Goal: Transaction & Acquisition: Purchase product/service

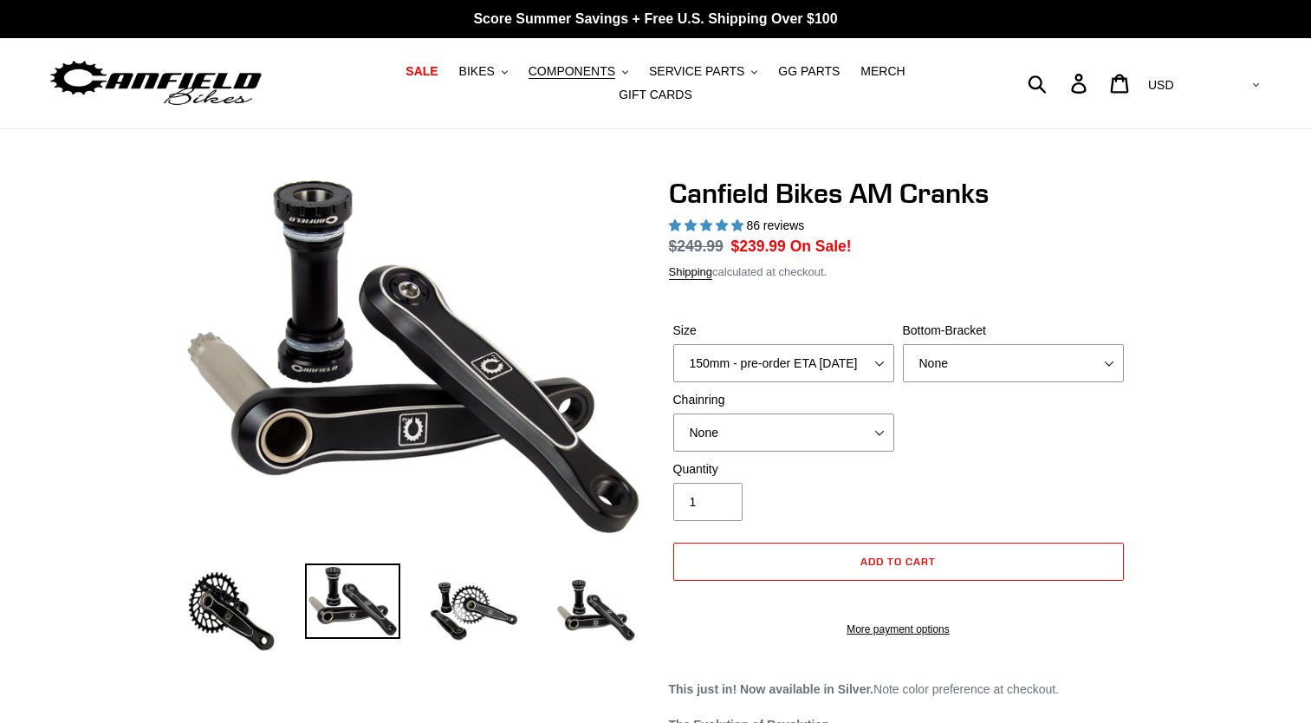
select select "highest-rating"
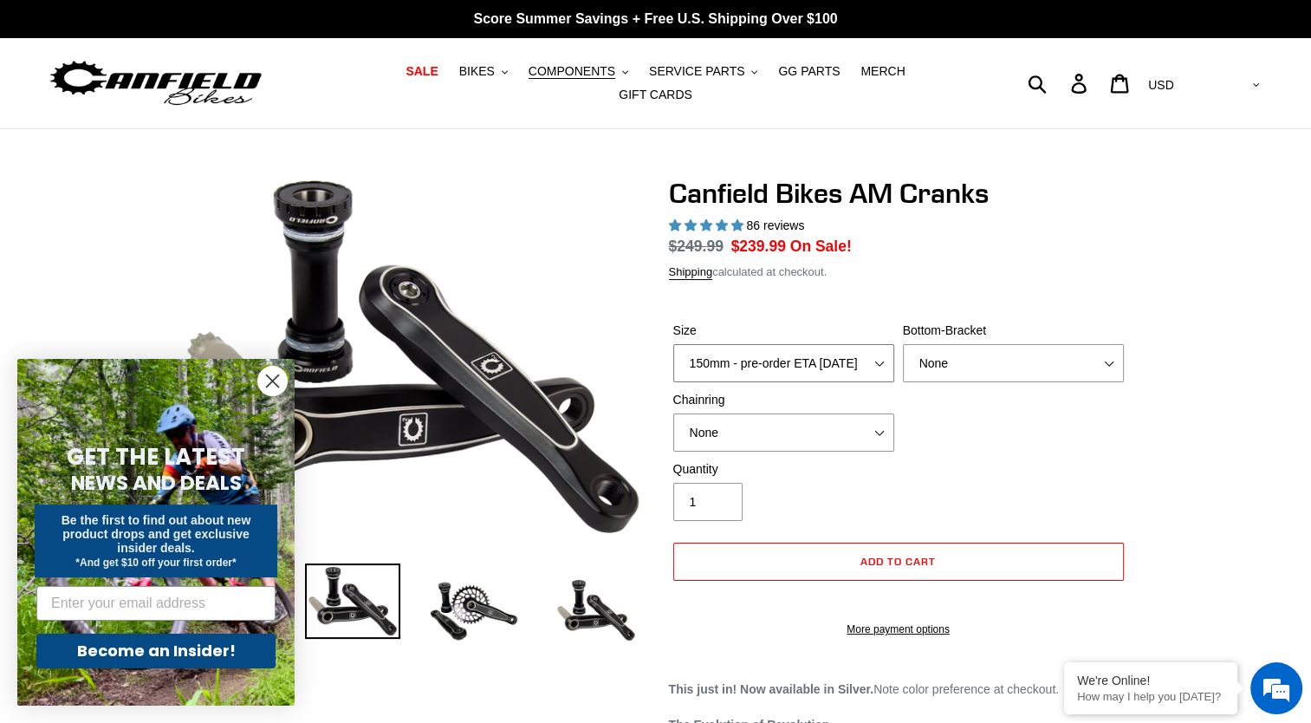
click at [881, 344] on select "150mm - pre-order ETA [DATE] 155mm - pre-order ETA [DATE] 160mm - pre-order ETA…" at bounding box center [783, 363] width 221 height 38
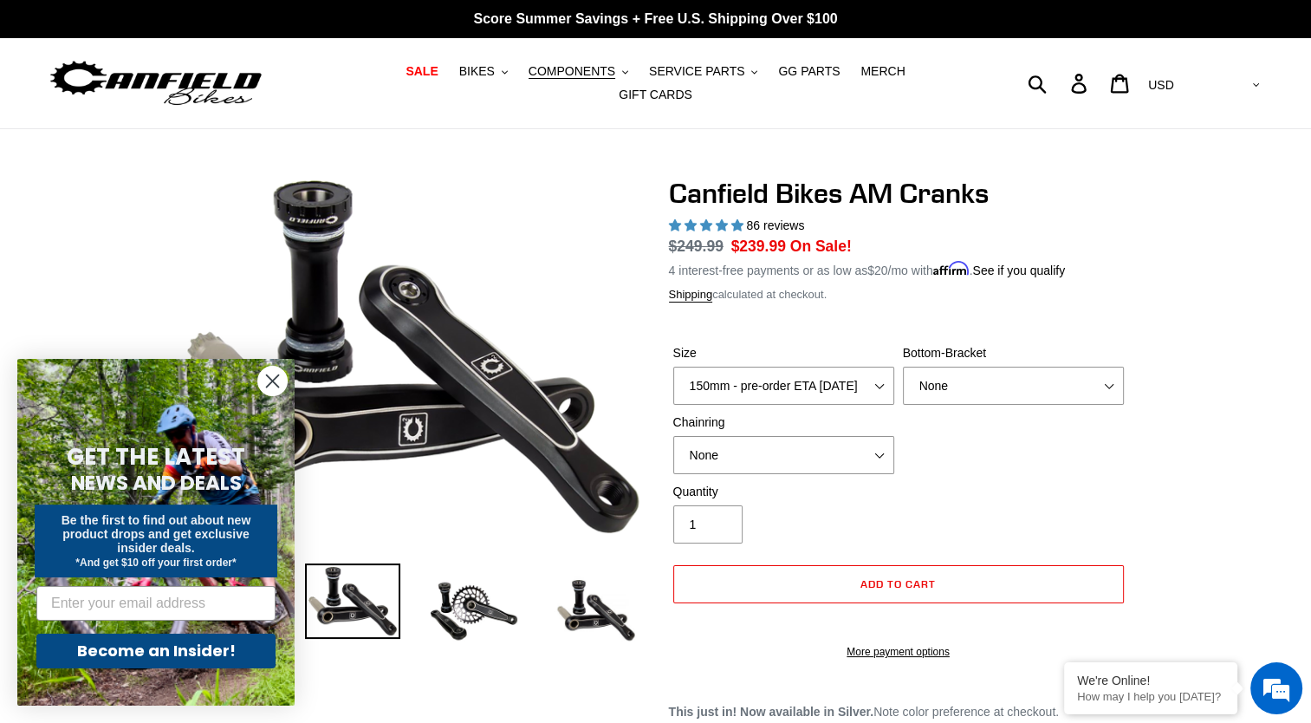
click at [1049, 484] on div "Quantity 1" at bounding box center [898, 517] width 459 height 69
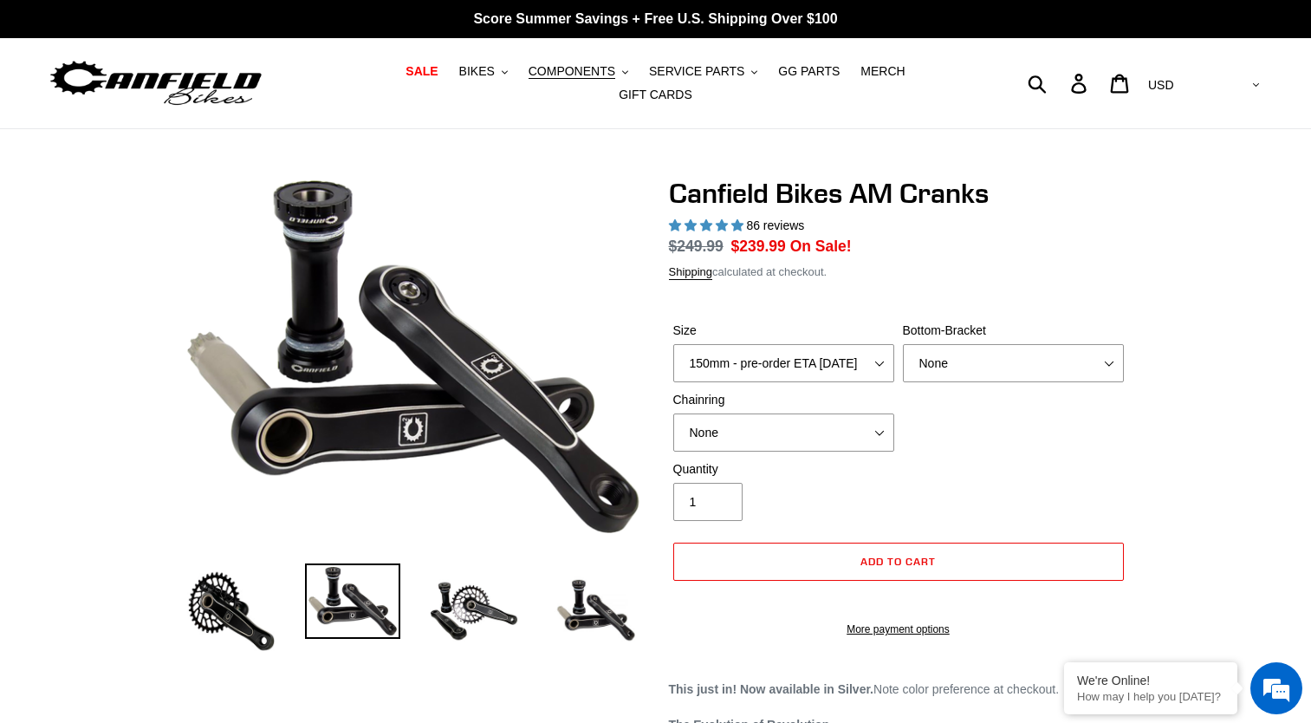
select select "highest-rating"
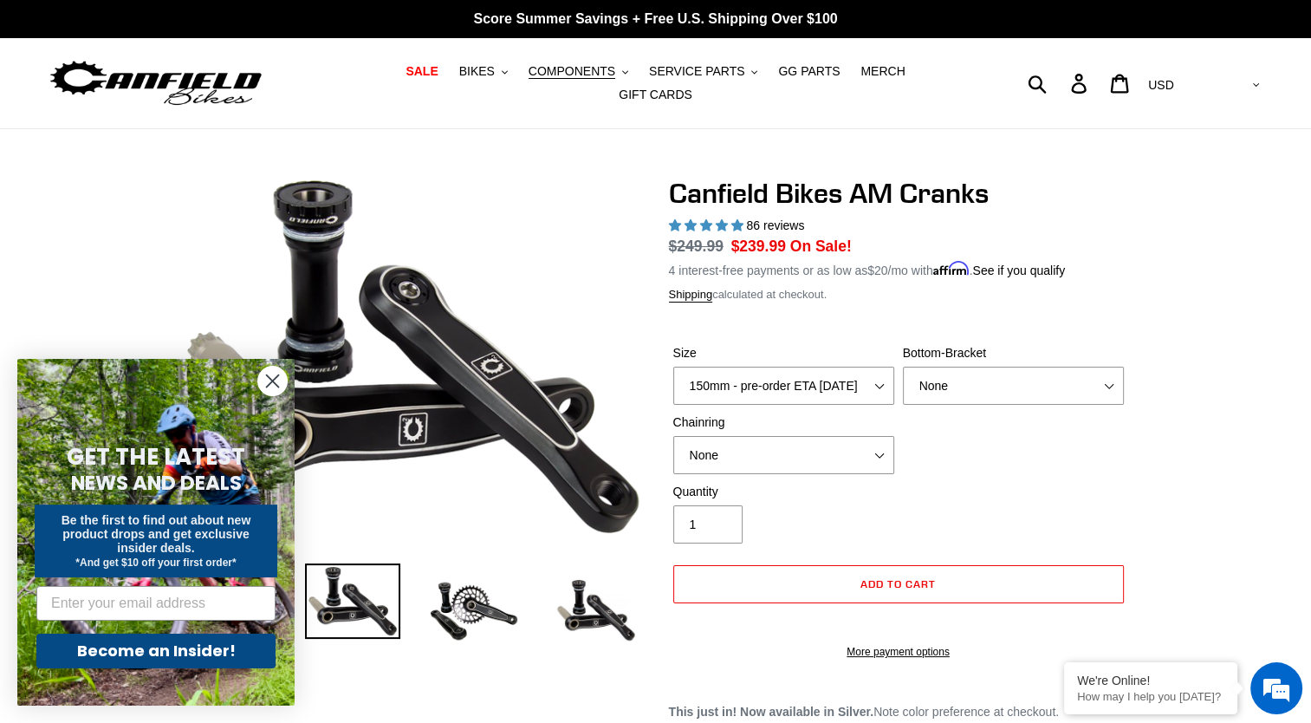
click at [891, 350] on label "Size" at bounding box center [783, 353] width 221 height 18
click at [891, 367] on select "150mm - pre-order ETA [DATE] 155mm - pre-order ETA [DATE] 160mm - pre-order ETA…" at bounding box center [783, 386] width 221 height 38
click at [884, 369] on select "150mm - pre-order ETA [DATE] 155mm - pre-order ETA [DATE] 160mm - pre-order ETA…" at bounding box center [783, 386] width 221 height 38
select select "165mm - pre-order ETA [DATE]"
click at [673, 367] on select "150mm - pre-order ETA [DATE] 155mm - pre-order ETA [DATE] 160mm - pre-order ETA…" at bounding box center [783, 386] width 221 height 38
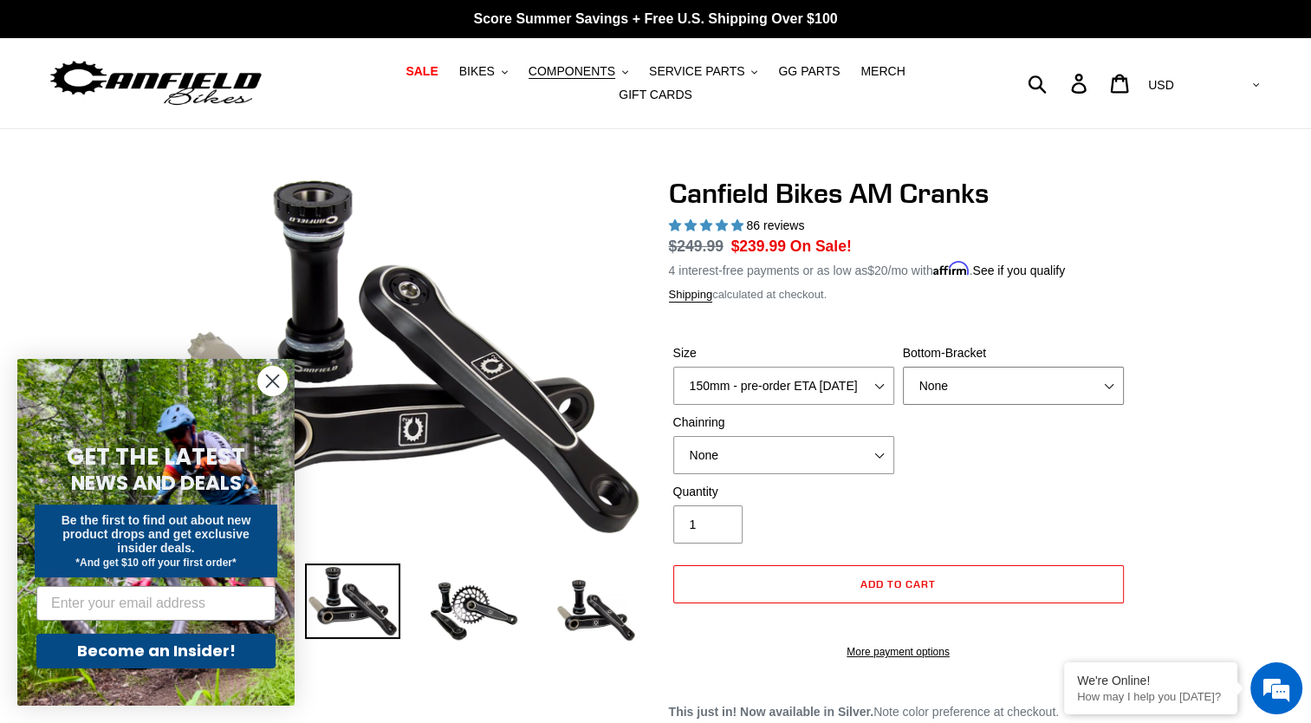
click at [1007, 391] on select "None BSA Threaded 68/73mm Press Fit PF92" at bounding box center [1013, 386] width 221 height 38
select select "Press Fit PF92"
click at [903, 367] on select "None BSA Threaded 68/73mm Press Fit PF92" at bounding box center [1013, 386] width 221 height 38
click at [860, 456] on select "None 30t Round (Boost 148) 30t Oval (Boost 148) 32t Round (Boost 148) 32t Oval …" at bounding box center [783, 455] width 221 height 38
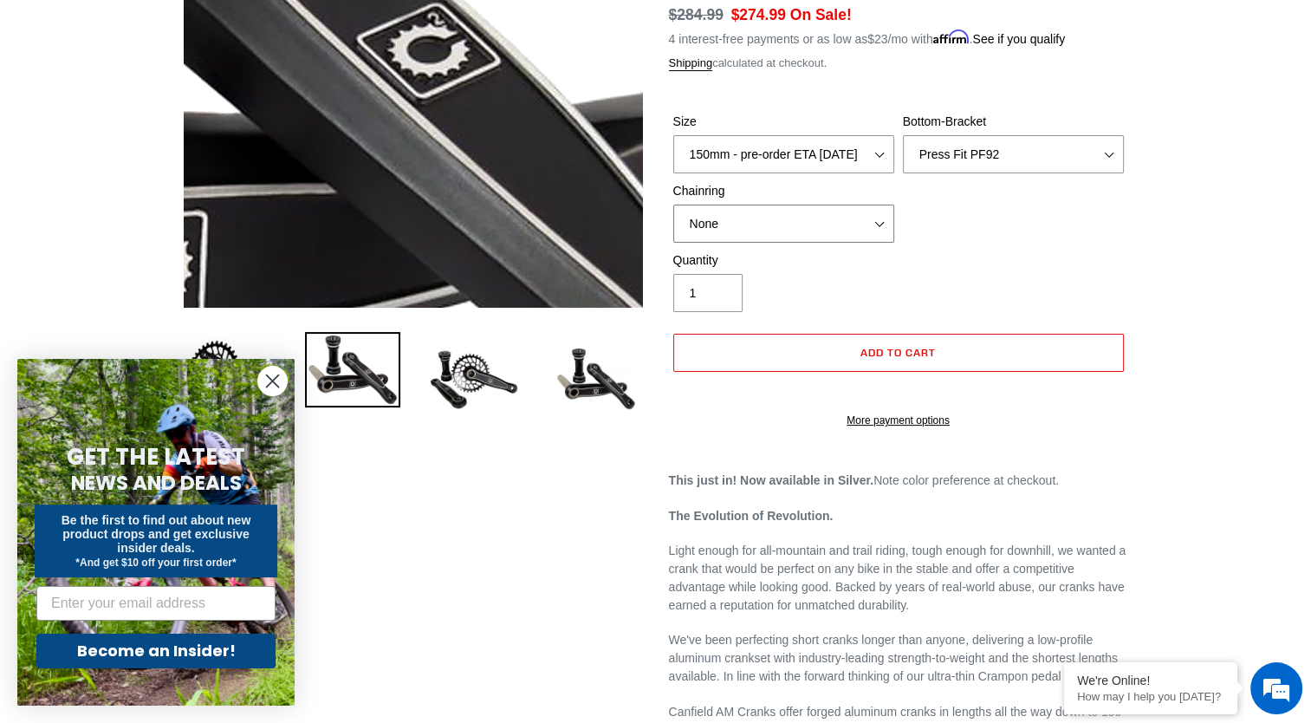
scroll to position [173, 0]
